Goal: Use online tool/utility: Utilize a website feature to perform a specific function

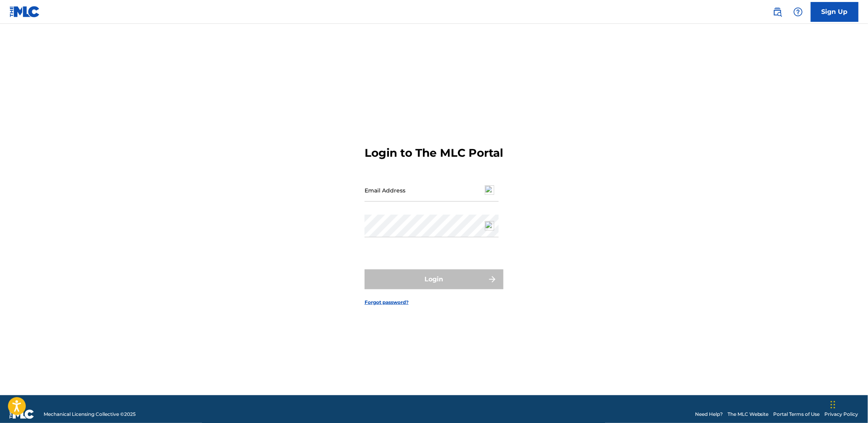
click at [398, 197] on input "Email Address" at bounding box center [432, 190] width 134 height 23
type input "[EMAIL_ADDRESS][DOMAIN_NAME]"
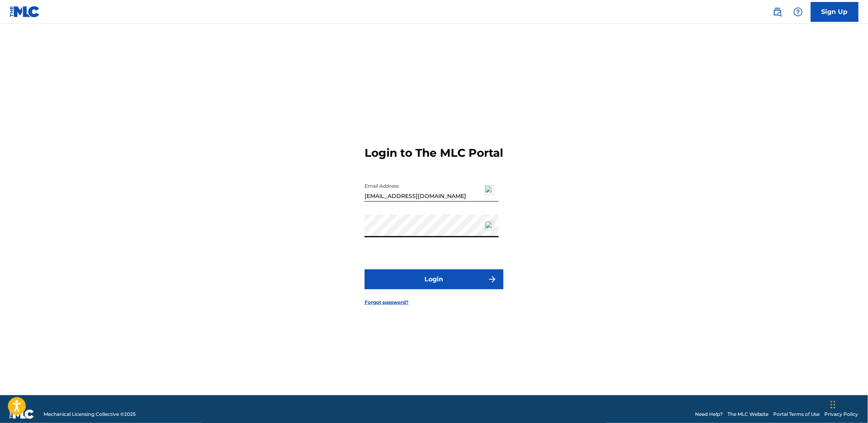
scroll to position [10, 0]
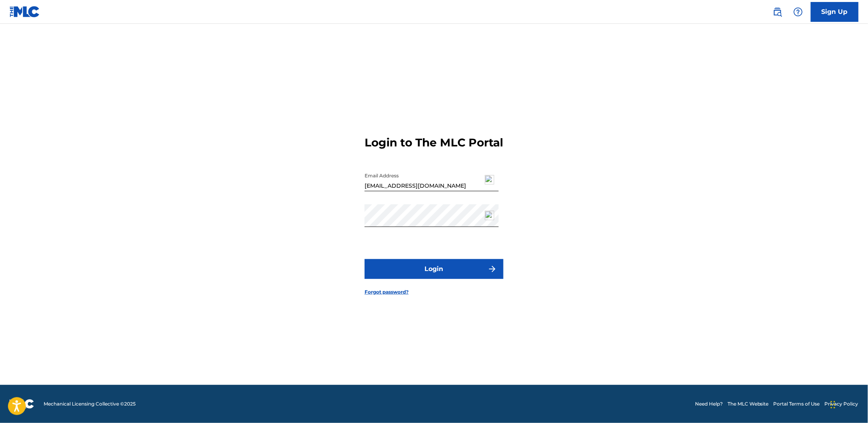
click at [426, 279] on button "Login" at bounding box center [434, 269] width 139 height 20
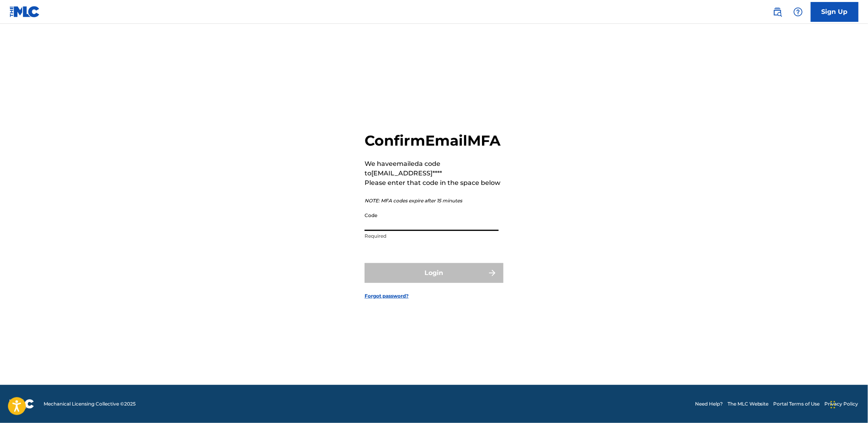
click at [381, 229] on input "Code" at bounding box center [432, 219] width 134 height 23
paste input "367404"
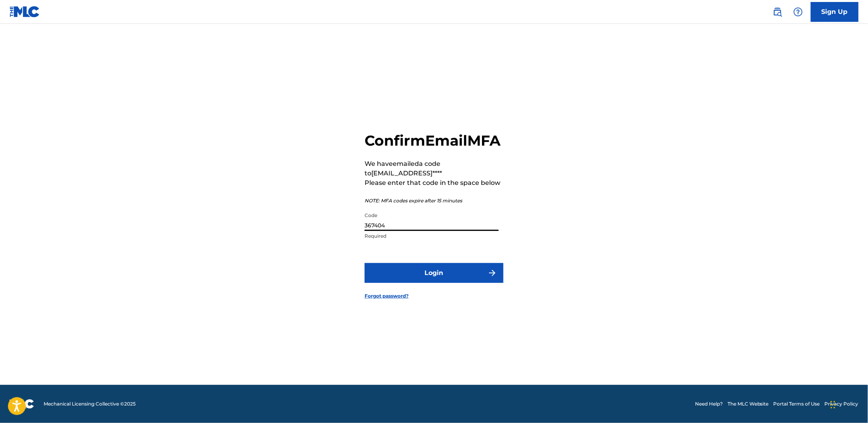
type input "367404"
click at [365, 263] on button "Login" at bounding box center [434, 273] width 139 height 20
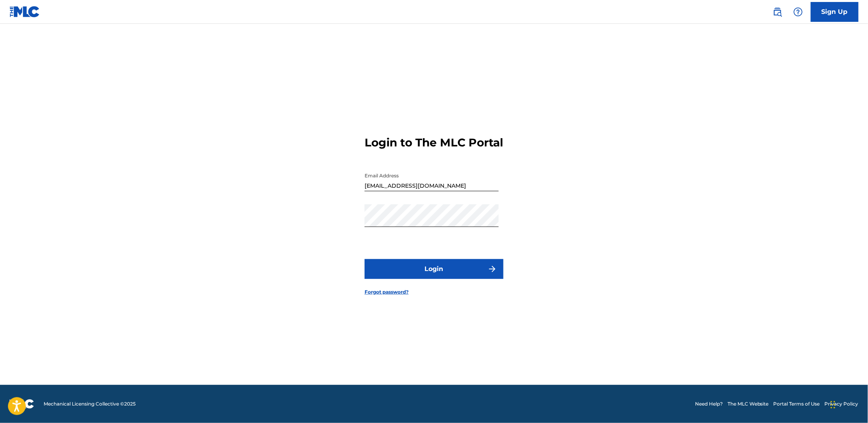
click at [425, 275] on button "Login" at bounding box center [434, 269] width 139 height 20
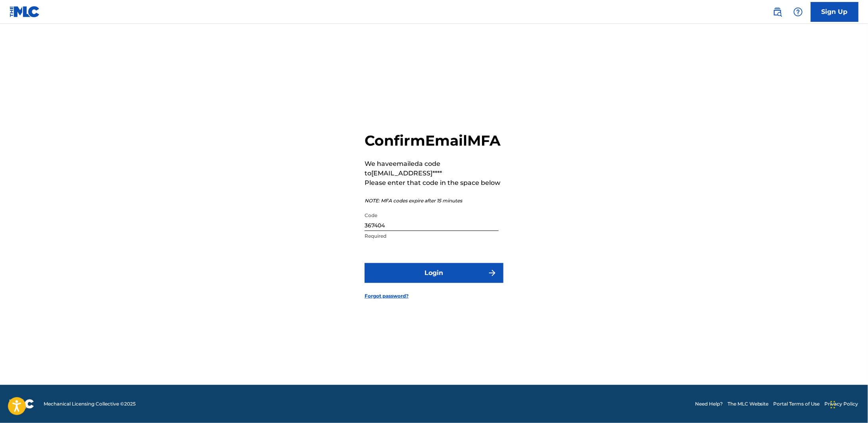
click at [374, 231] on input "367404" at bounding box center [432, 219] width 134 height 23
paste input "520330"
type input "520330"
click at [438, 281] on button "Login" at bounding box center [434, 273] width 139 height 20
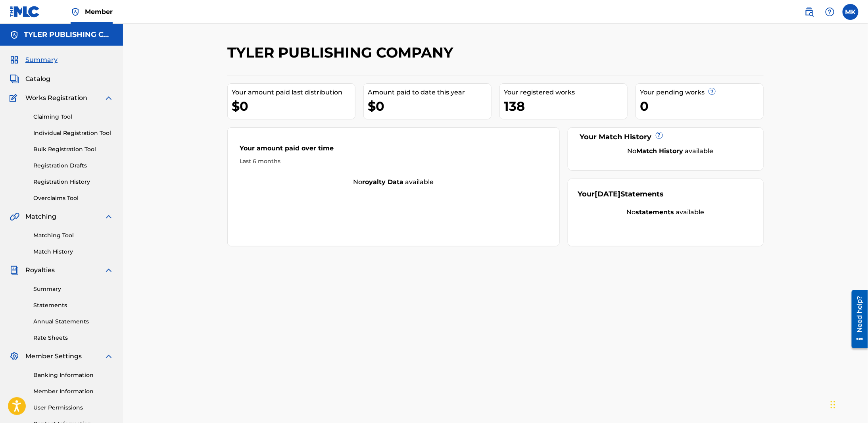
click at [49, 236] on link "Matching Tool" at bounding box center [73, 235] width 80 height 8
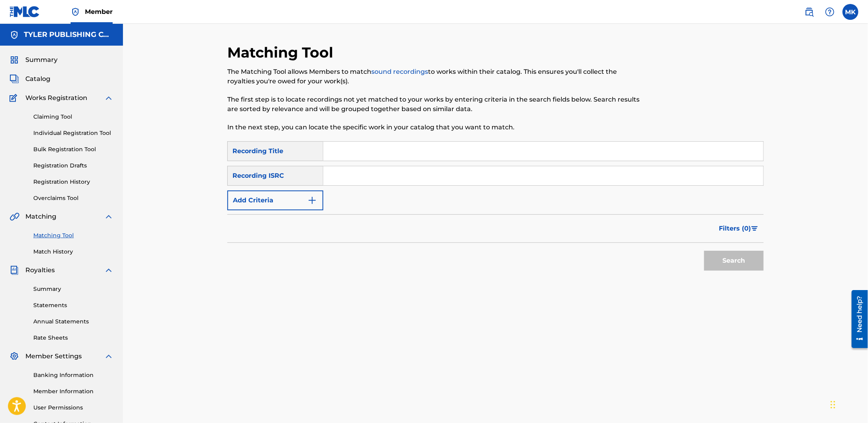
click at [334, 151] on input "Search Form" at bounding box center [543, 151] width 440 height 19
type input "little foot big foot"
click at [704, 251] on button "Search" at bounding box center [734, 261] width 60 height 20
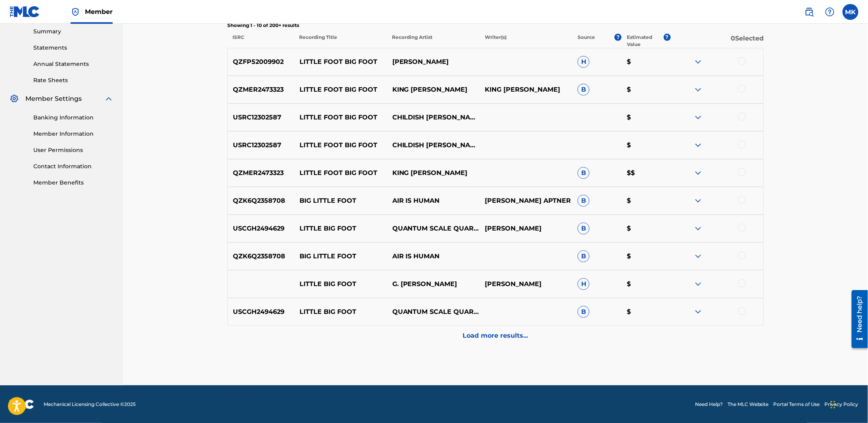
scroll to position [218, 0]
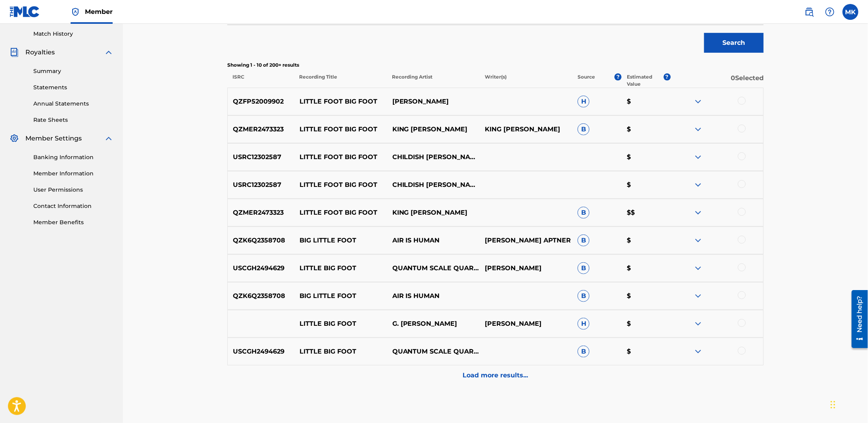
click at [436, 153] on p "CHILDISH [PERSON_NAME] FEAT. [PERSON_NAME] NUDY" at bounding box center [433, 157] width 93 height 10
click at [699, 156] on img at bounding box center [699, 157] width 10 height 10
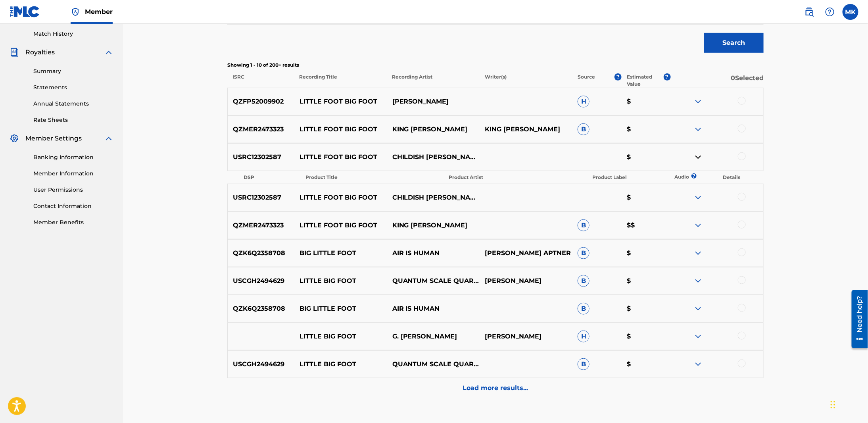
click at [699, 156] on img at bounding box center [699, 157] width 10 height 10
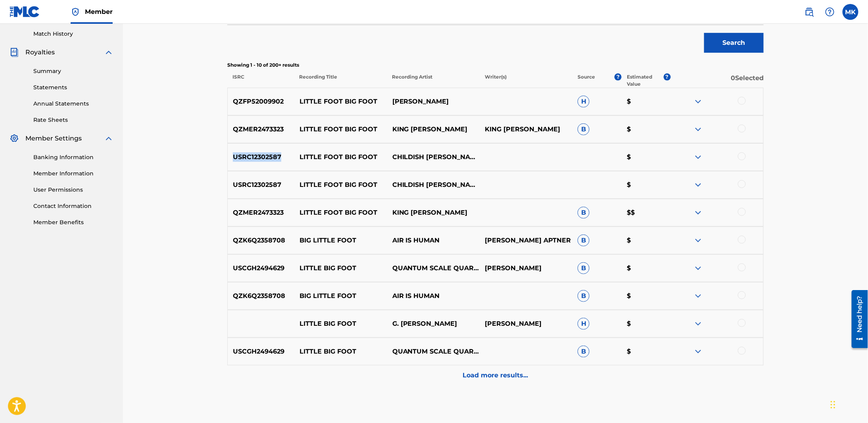
drag, startPoint x: 284, startPoint y: 155, endPoint x: 221, endPoint y: 162, distance: 63.8
click at [221, 162] on div "Matching Tool The Matching Tool allows Members to match sound recordings to wor…" at bounding box center [495, 125] width 555 height 599
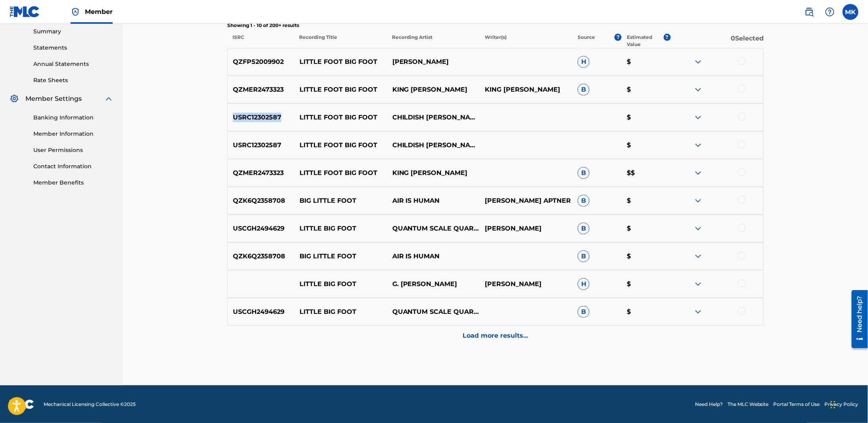
click at [45, 48] on link "Statements" at bounding box center [73, 48] width 80 height 8
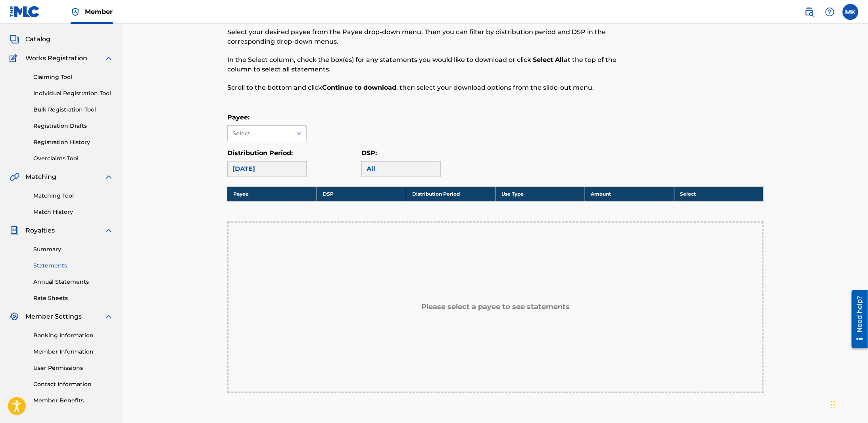
scroll to position [79, 0]
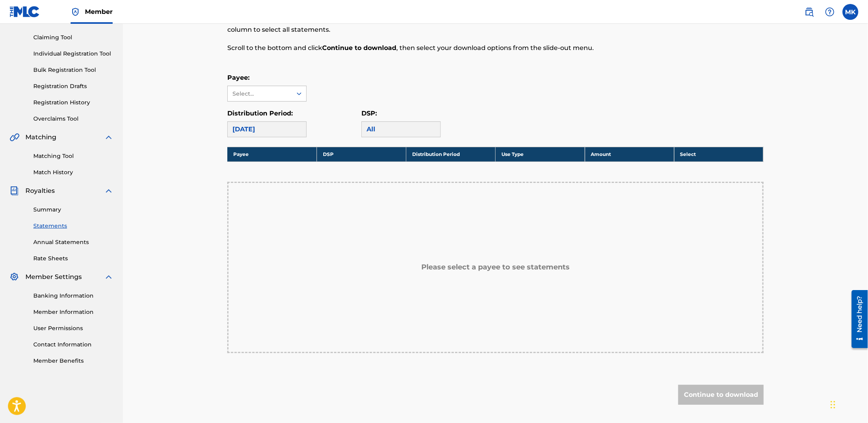
click at [299, 93] on icon at bounding box center [299, 94] width 8 height 8
